Goal: Entertainment & Leisure: Consume media (video, audio)

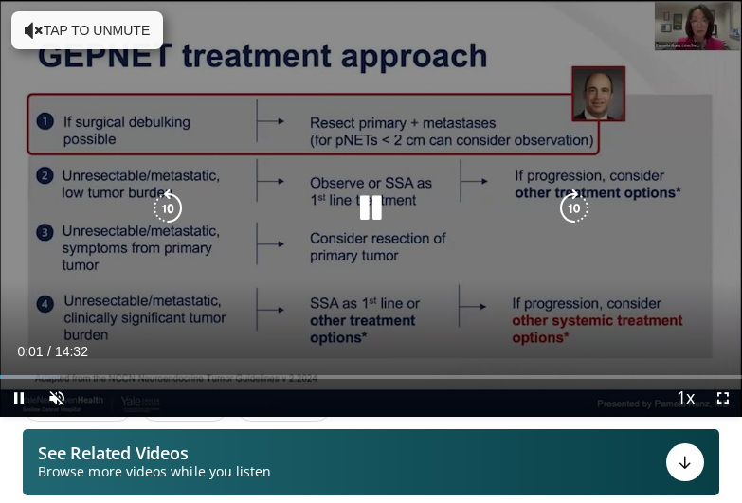
scroll to position [342, 0]
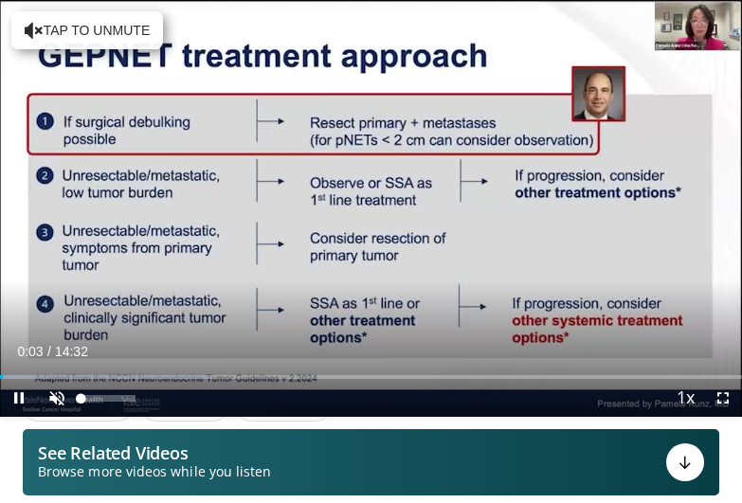
click at [63, 398] on span "Video Player" at bounding box center [57, 398] width 38 height 38
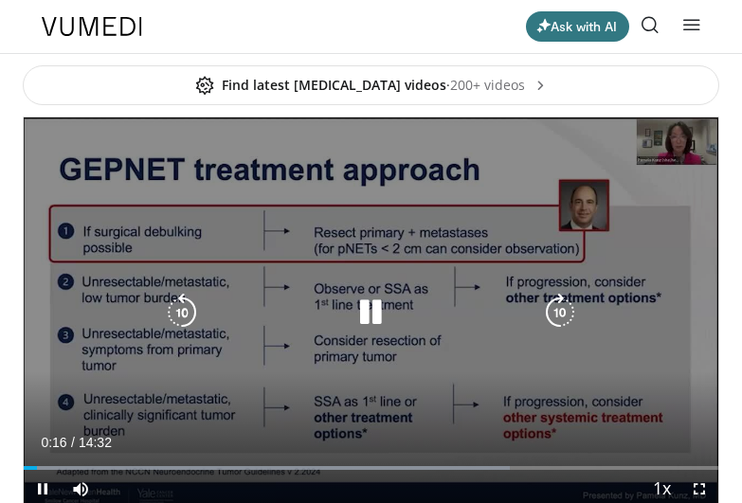
scroll to position [0, 0]
click at [365, 315] on icon "Video Player" at bounding box center [371, 313] width 38 height 38
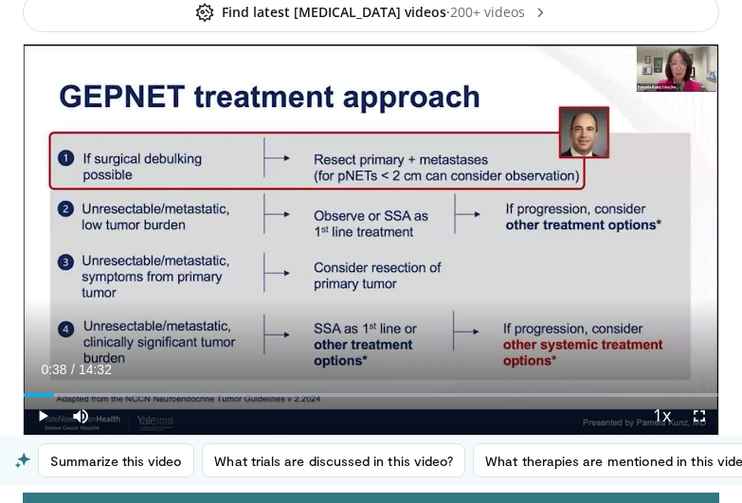
scroll to position [75, 0]
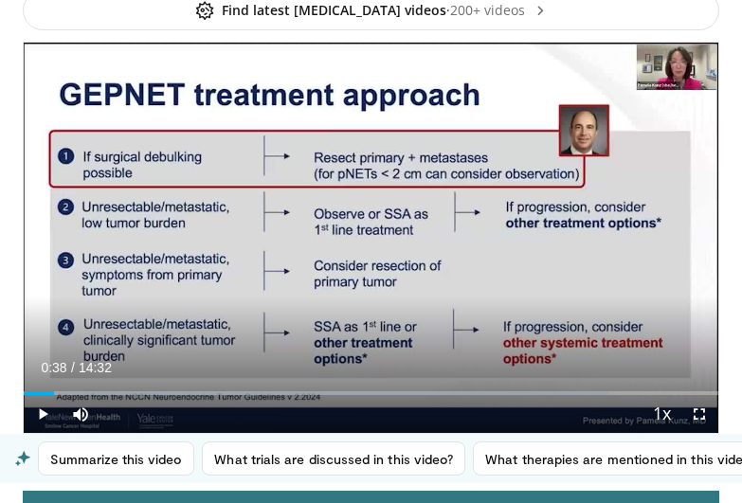
click at [40, 407] on span "Video Player" at bounding box center [43, 414] width 38 height 38
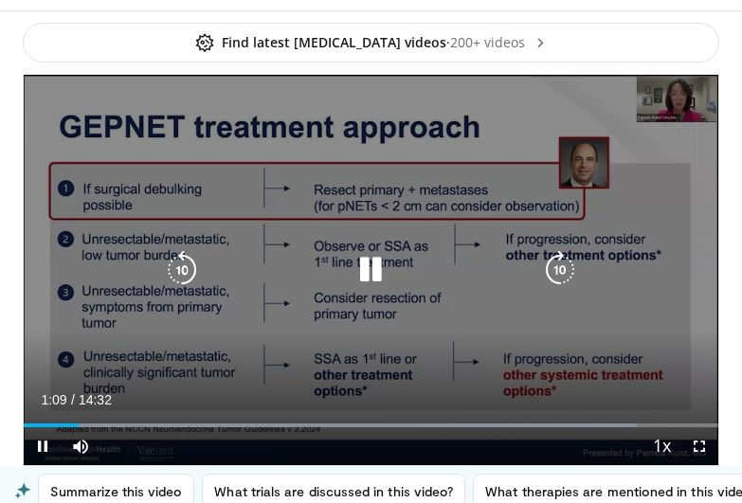
scroll to position [53, 0]
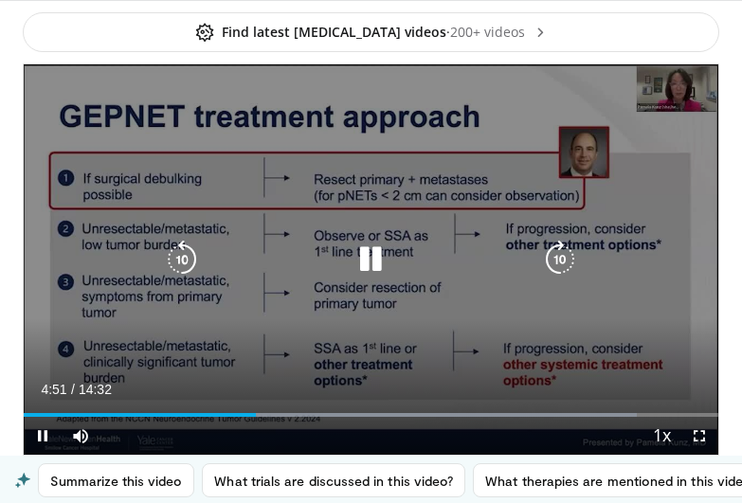
click at [368, 250] on icon "Video Player" at bounding box center [371, 260] width 38 height 38
click at [374, 262] on icon "Video Player" at bounding box center [371, 260] width 38 height 38
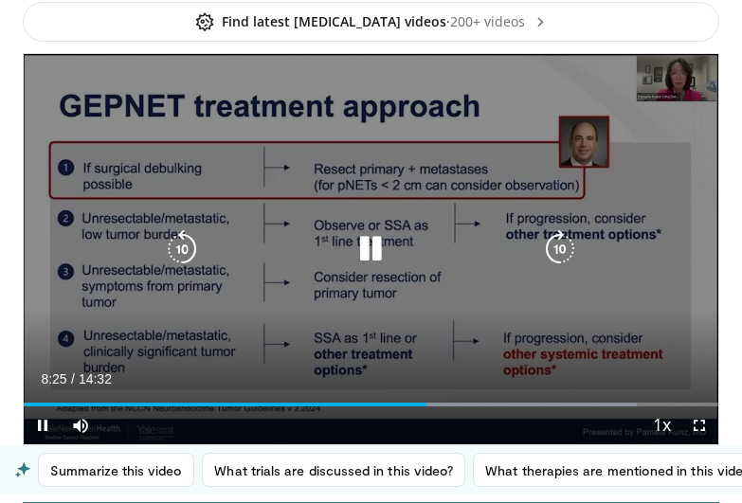
scroll to position [59, 0]
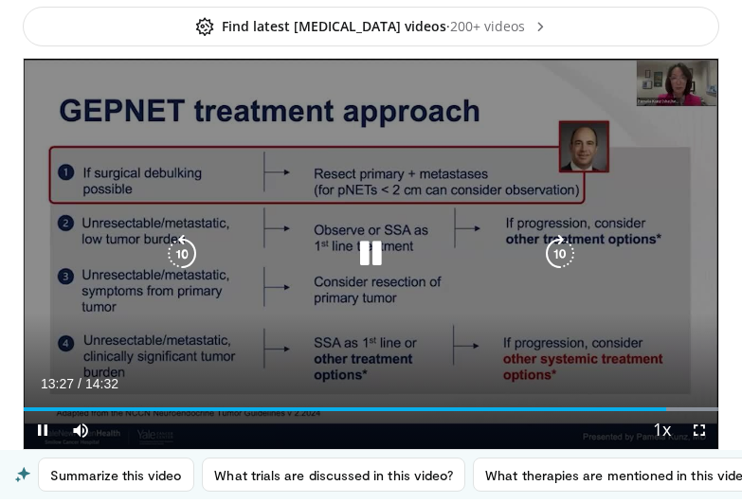
click at [374, 241] on icon "Video Player" at bounding box center [371, 254] width 38 height 38
